Goal: Task Accomplishment & Management: Complete application form

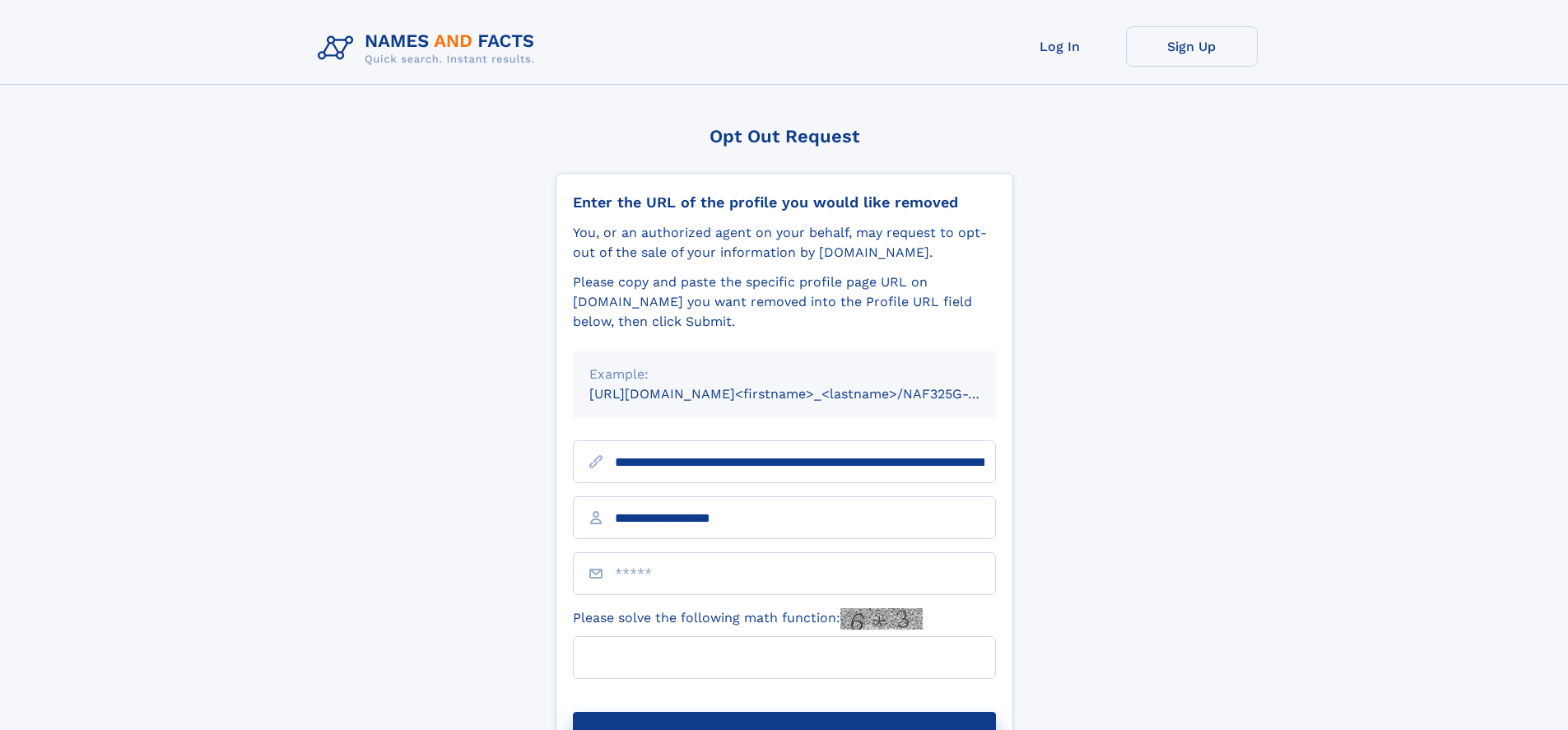
type input "**********"
type input "***"
click at [784, 712] on button "Submit Opt Out Request" at bounding box center [784, 738] width 423 height 52
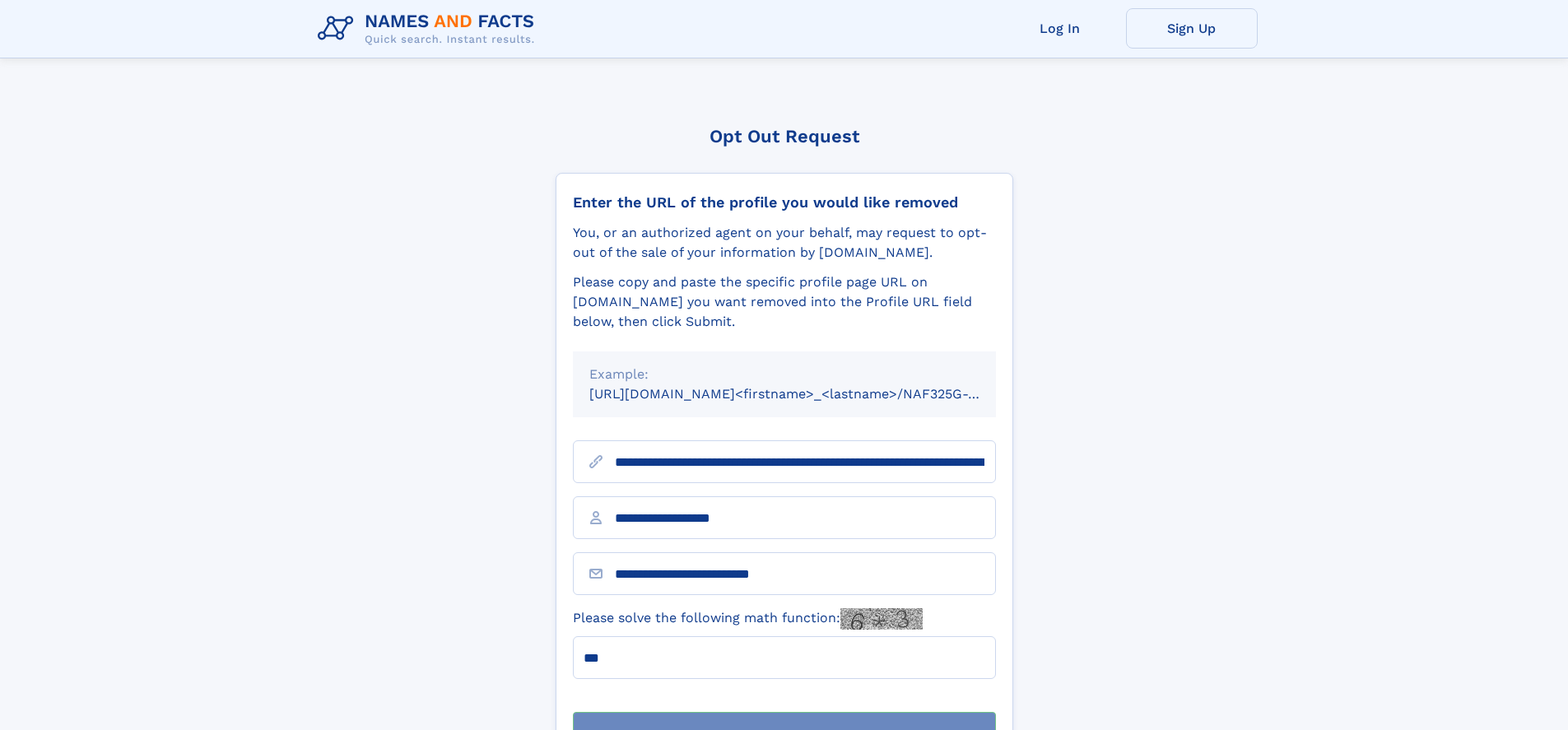
scroll to position [52, 0]
